Goal: Ask a question: Seek information or help from site administrators or community

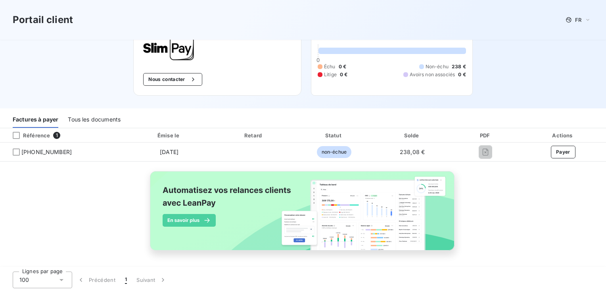
scroll to position [46, 0]
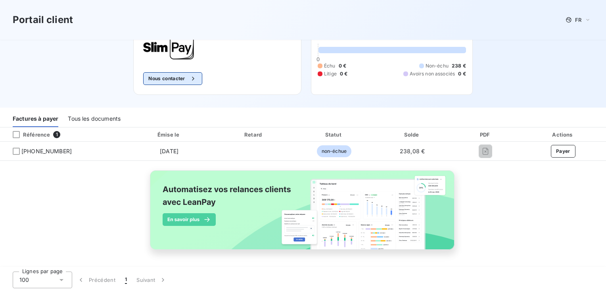
click at [169, 80] on button "Nous contacter" at bounding box center [172, 78] width 59 height 13
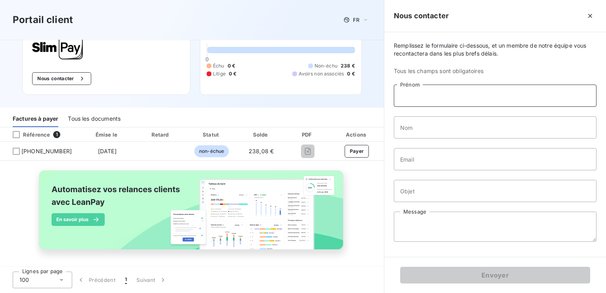
click at [437, 97] on input "Prénom" at bounding box center [495, 96] width 203 height 22
type input "SOFITNESS"
type input "ZAMPONI"
type input "[EMAIL_ADDRESS][DOMAIN_NAME]"
click at [466, 187] on input "Objet" at bounding box center [495, 191] width 203 height 22
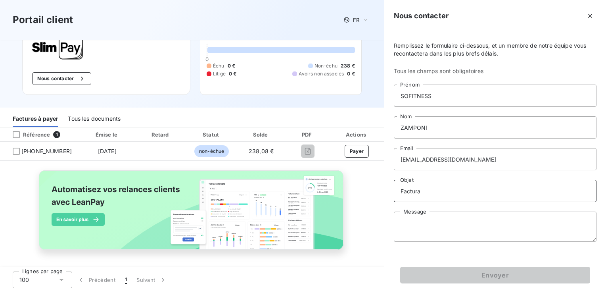
type input "Factura"
click at [424, 238] on textarea "Message" at bounding box center [495, 227] width 203 height 30
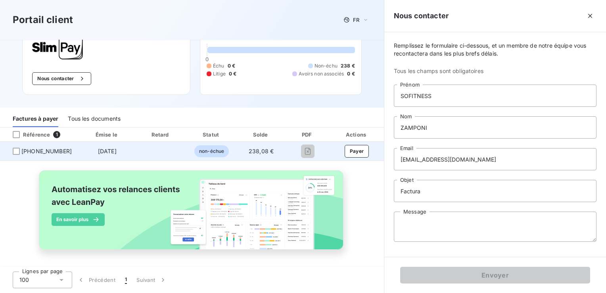
click at [211, 151] on span "non-échue" at bounding box center [211, 151] width 35 height 12
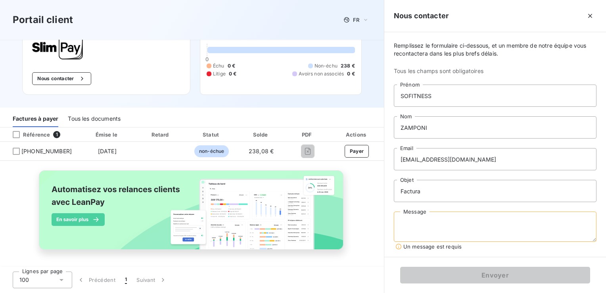
click at [412, 219] on textarea "Message" at bounding box center [495, 227] width 203 height 30
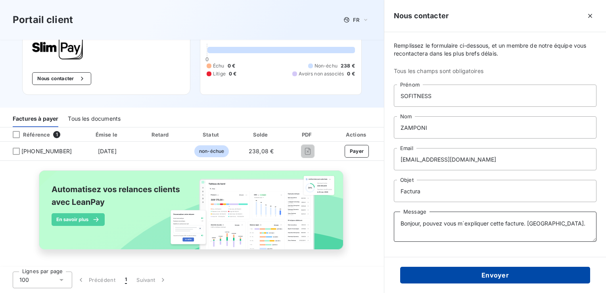
type textarea "Bonjour, pouvez vous m´expliquer cette facture. [GEOGRAPHIC_DATA]."
click at [491, 279] on button "Envoyer" at bounding box center [495, 275] width 190 height 17
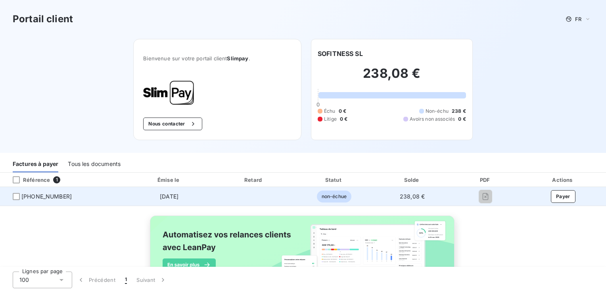
scroll to position [0, 0]
